Goal: Feedback & Contribution: Contribute content

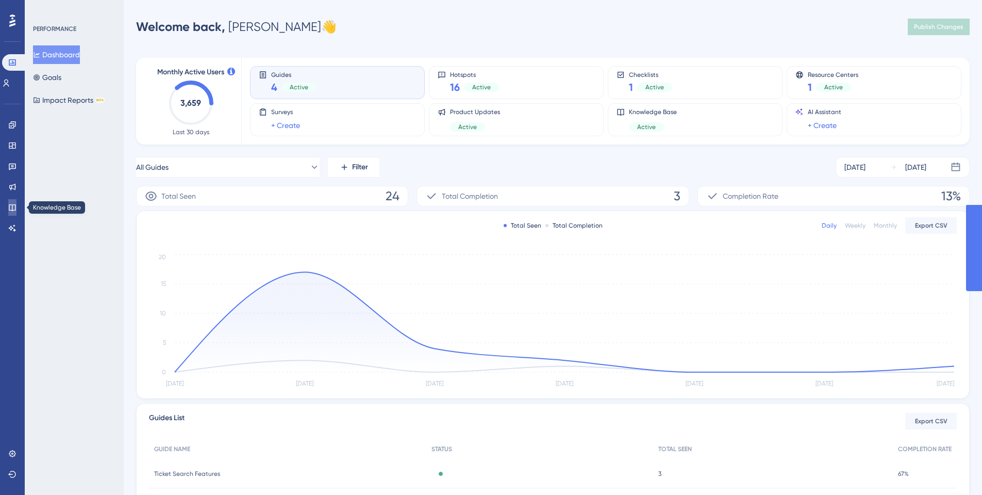
click at [14, 204] on icon at bounding box center [12, 207] width 8 height 8
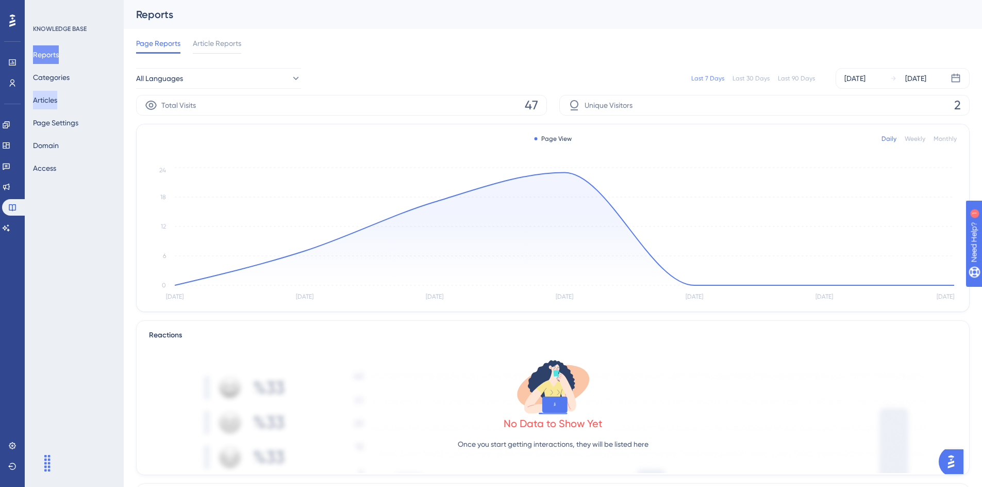
click at [45, 102] on button "Articles" at bounding box center [45, 100] width 24 height 19
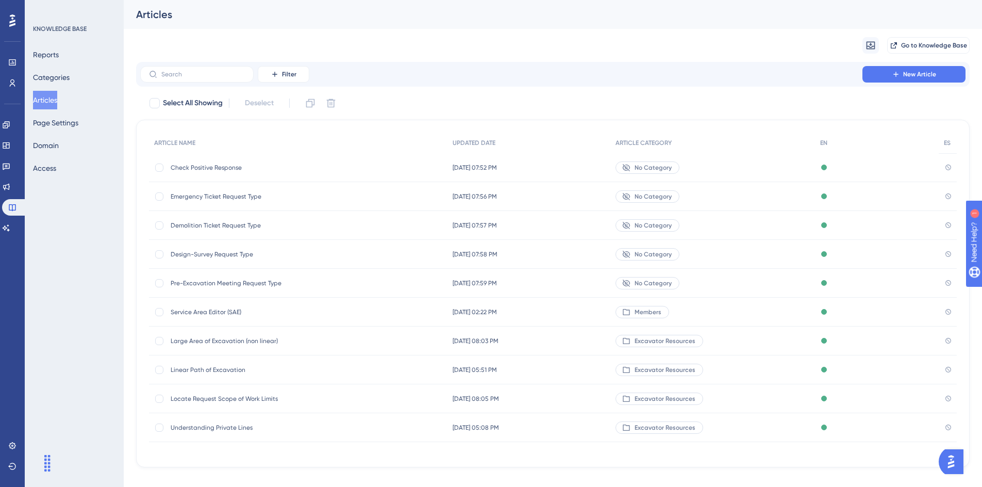
click at [192, 167] on span "Check Positive Response" at bounding box center [253, 167] width 165 height 8
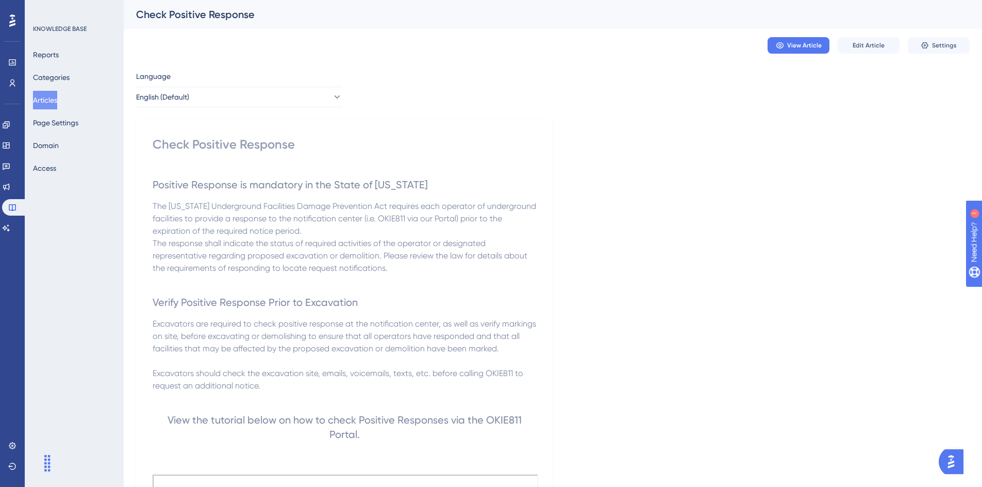
click at [52, 97] on button "Articles" at bounding box center [45, 100] width 24 height 19
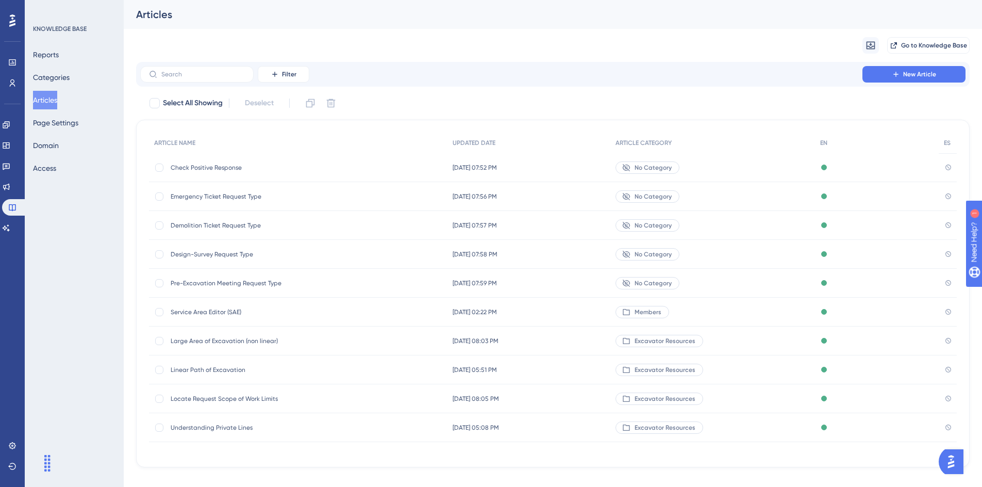
click at [253, 339] on span "Large Area of Excavation (non linear)" at bounding box center [253, 341] width 165 height 8
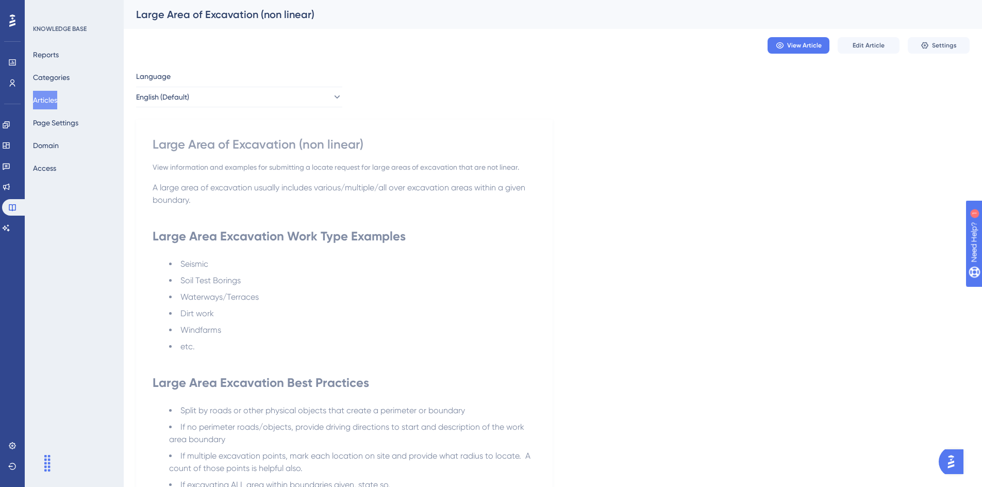
click at [57, 100] on button "Articles" at bounding box center [45, 100] width 24 height 19
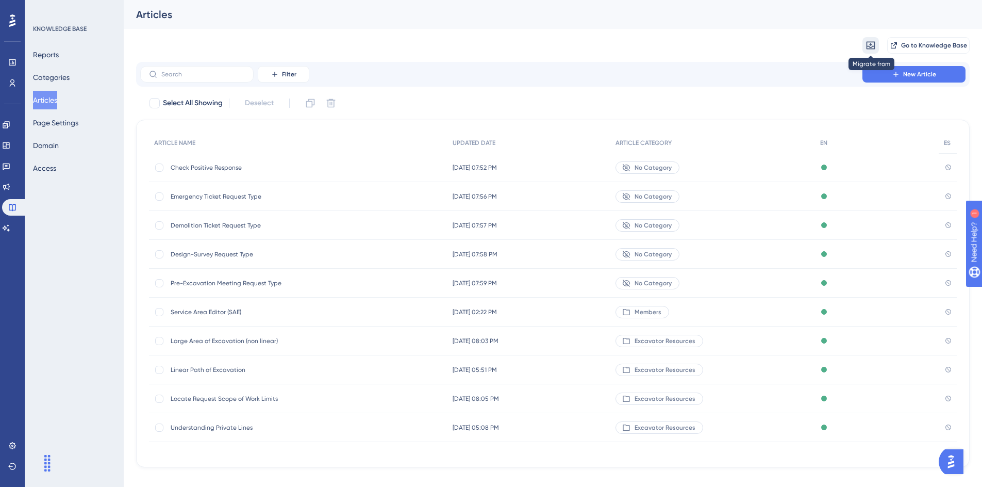
click at [868, 43] on icon at bounding box center [871, 45] width 10 height 10
click at [768, 47] on div "Migrate from from Zendesk from Zendesk from Intercom from Intercom Go to Knowle…" at bounding box center [553, 45] width 834 height 33
click at [896, 74] on icon at bounding box center [896, 74] width 5 height 5
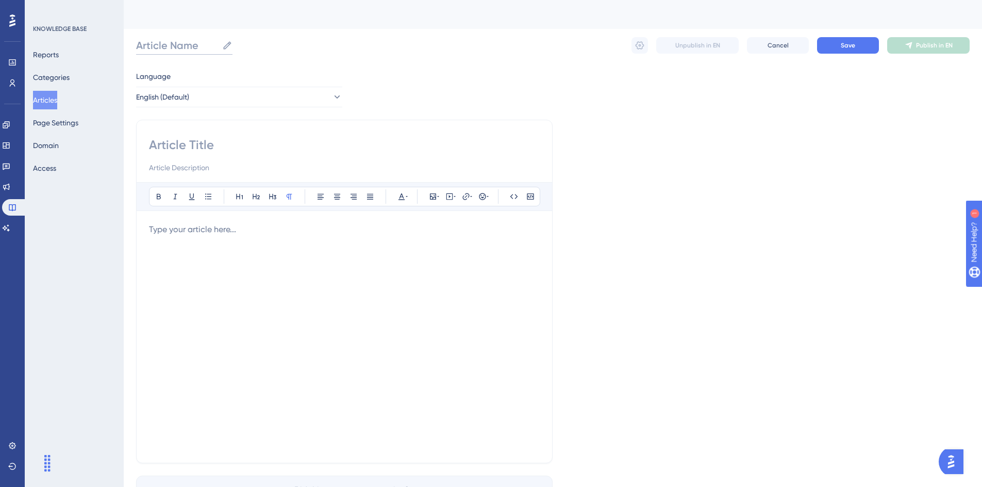
click at [169, 44] on input "Article Name" at bounding box center [177, 45] width 82 height 14
type input "Locate Re"
click at [183, 50] on input "Locate Re" at bounding box center [170, 45] width 68 height 14
drag, startPoint x: 138, startPoint y: 42, endPoint x: 326, endPoint y: 46, distance: 188.3
click at [326, 46] on input "Best Practices for Locate Request Entry" at bounding box center [239, 45] width 206 height 14
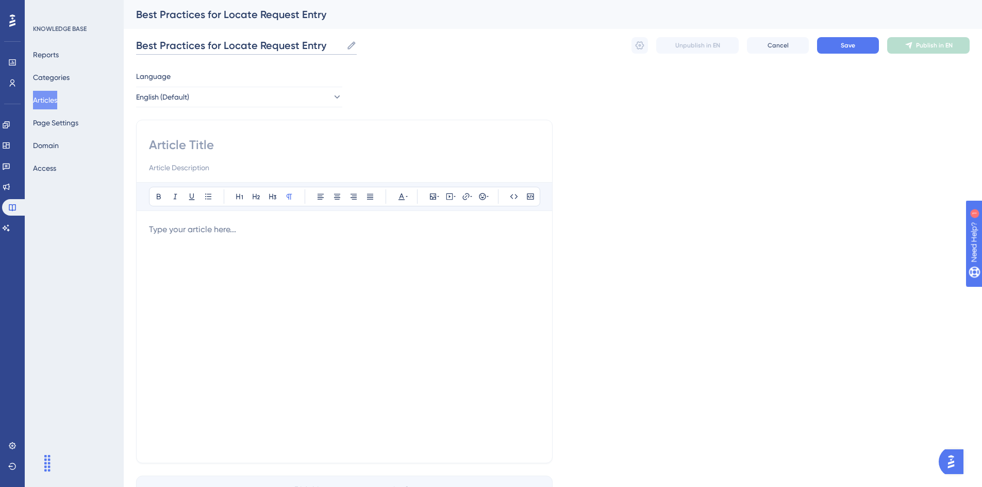
type input "Best Practices for Locate Request Entry"
click at [190, 140] on input at bounding box center [344, 145] width 391 height 17
paste input "Best Practices for Locate Request Entry"
type input "Best Practices for Locate Request Entry"
click at [639, 143] on div "Language English (Default) Best Practices for Locate Request Entry Bold Italic …" at bounding box center [553, 297] width 834 height 455
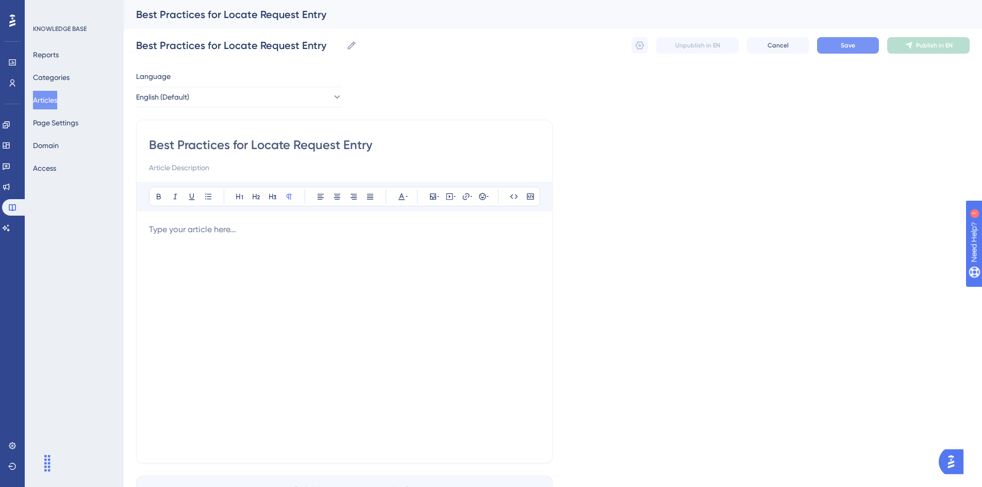
click at [845, 46] on span "Save" at bounding box center [848, 45] width 14 height 8
click at [855, 42] on span "Save" at bounding box center [848, 45] width 14 height 8
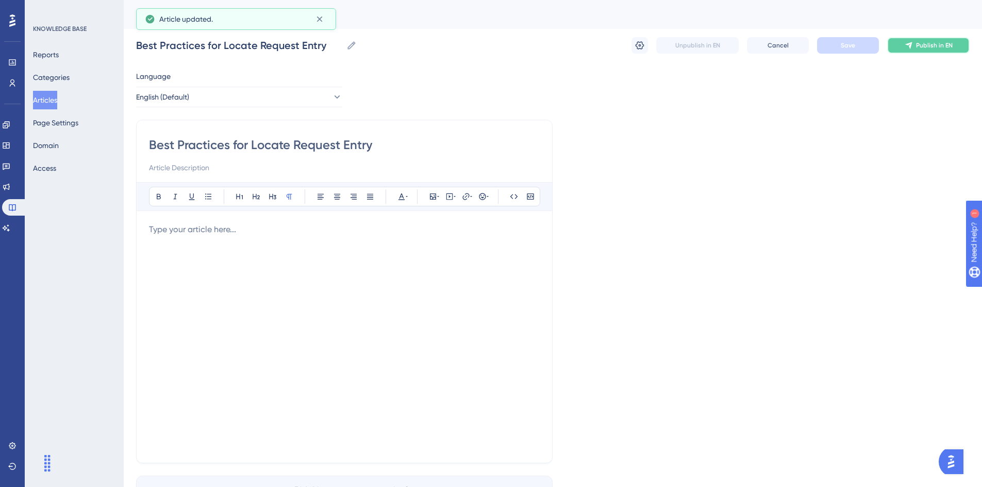
click at [919, 42] on span "Publish in EN" at bounding box center [934, 45] width 37 height 8
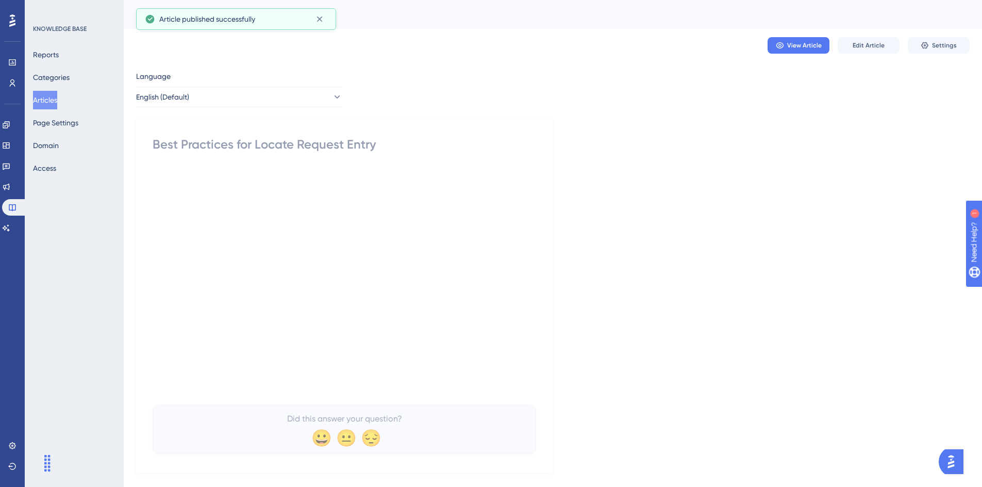
click at [46, 103] on button "Articles" at bounding box center [45, 100] width 24 height 19
